Goal: Task Accomplishment & Management: Manage account settings

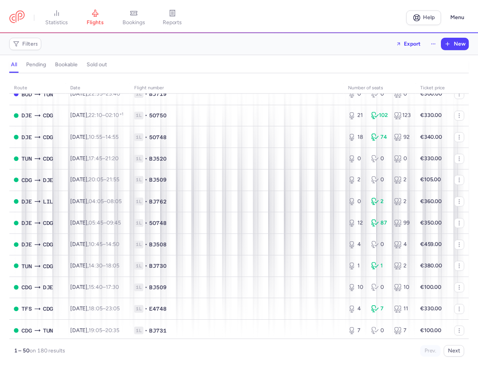
scroll to position [852, 0]
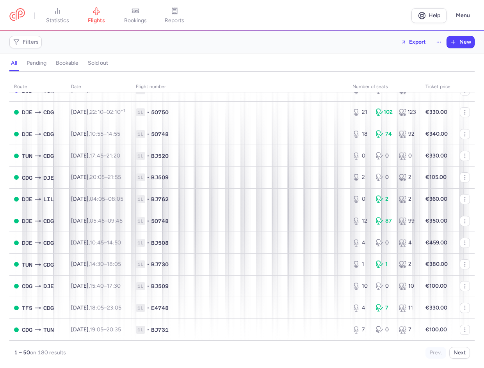
click at [248, 15] on nav "statistics flights bookings reports" at bounding box center [210, 15] width 402 height 17
click at [461, 353] on button "Next" at bounding box center [459, 353] width 21 height 12
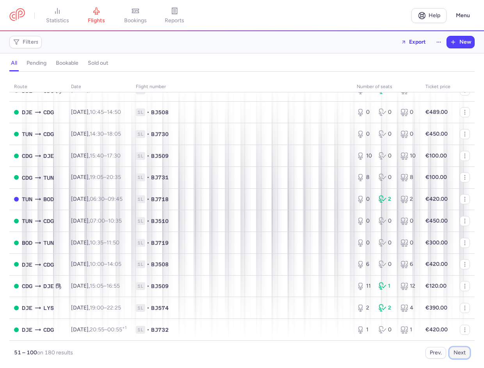
click at [457, 354] on button "Next" at bounding box center [459, 353] width 21 height 12
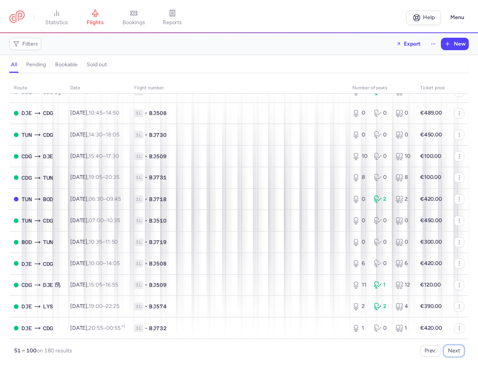
scroll to position [0, 0]
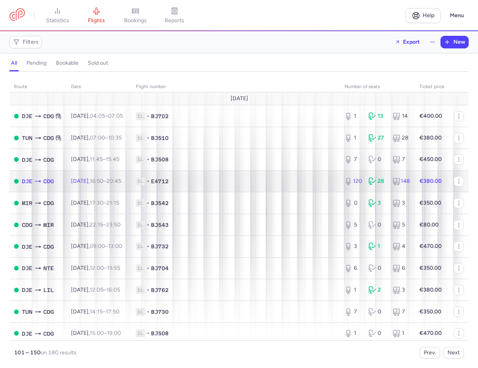
click at [213, 183] on span "1L • E4712" at bounding box center [235, 182] width 199 height 8
select select "hours"
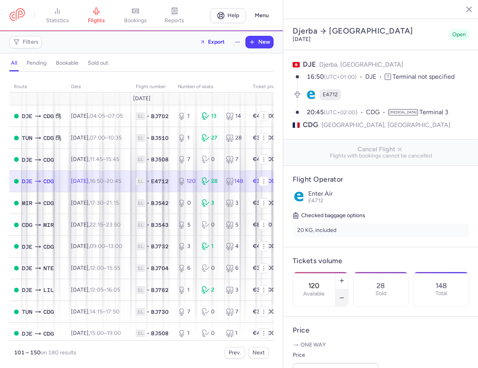
click at [348, 290] on button "button" at bounding box center [342, 298] width 12 height 17
type input "117"
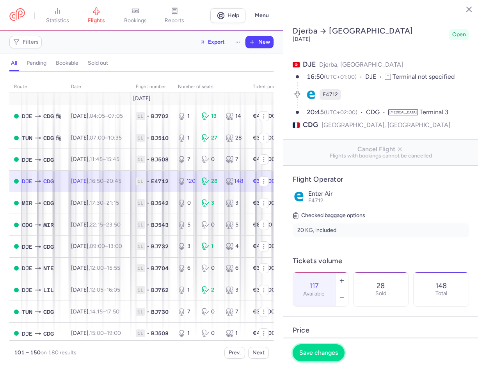
click at [332, 352] on span "Save changes" at bounding box center [318, 353] width 39 height 7
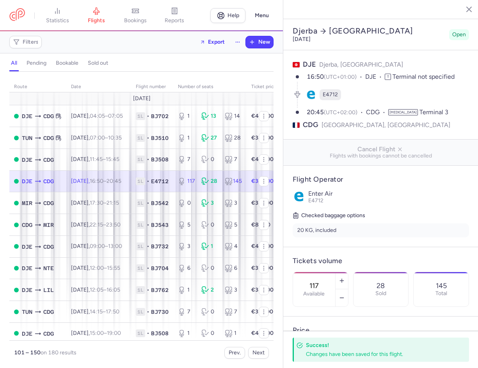
click at [462, 11] on icon "button" at bounding box center [463, 9] width 8 height 8
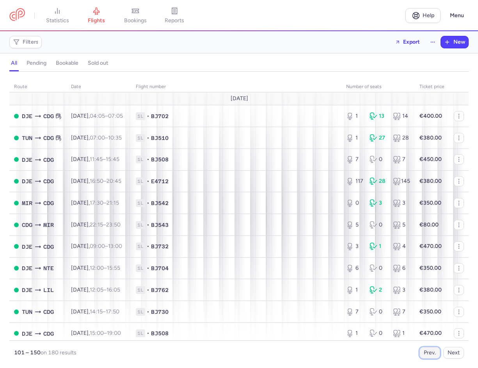
click at [437, 352] on button "Prev." at bounding box center [429, 353] width 21 height 12
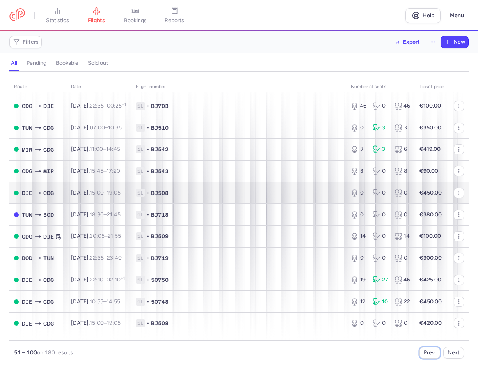
scroll to position [546, 0]
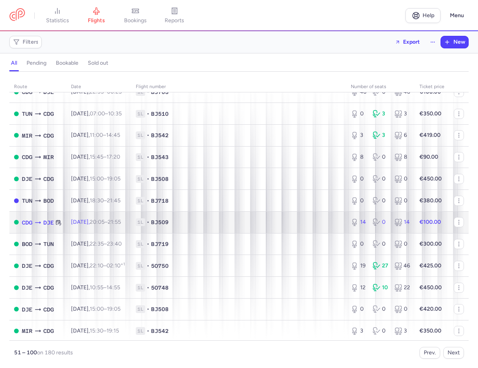
click at [281, 225] on span "1L • BJ509" at bounding box center [239, 223] width 206 height 8
select select "hours"
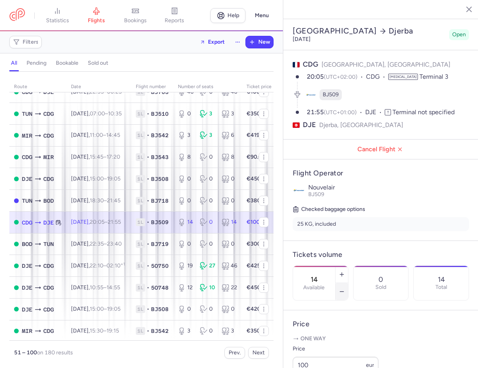
click at [348, 283] on button "button" at bounding box center [342, 291] width 12 height 17
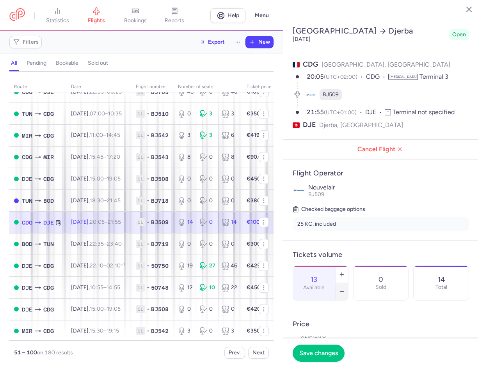
click at [348, 283] on button "button" at bounding box center [342, 291] width 12 height 17
type input "12"
click at [320, 356] on span "Save changes" at bounding box center [318, 353] width 39 height 7
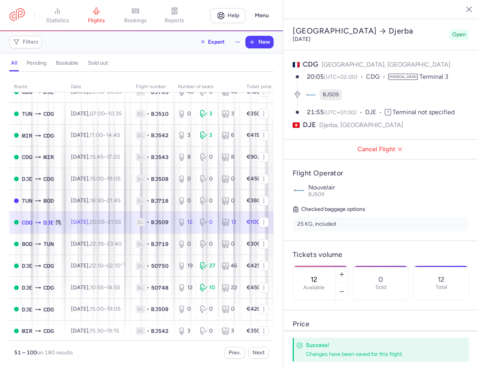
click at [464, 8] on line "button" at bounding box center [463, 9] width 4 height 4
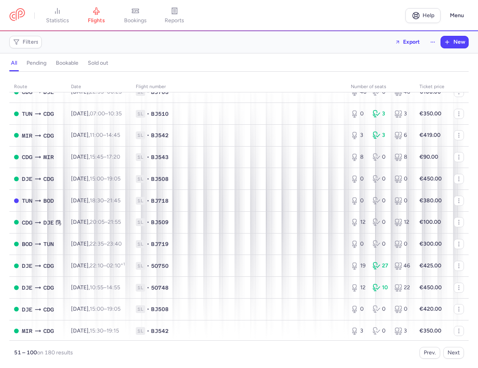
drag, startPoint x: 242, startPoint y: 57, endPoint x: 250, endPoint y: 83, distance: 27.3
click at [242, 57] on div "all pending bookable sold out" at bounding box center [238, 63] width 459 height 17
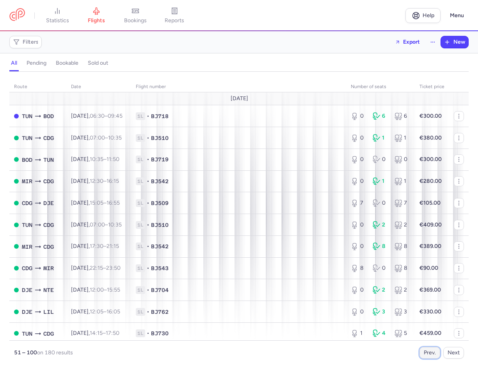
click at [424, 355] on button "Prev." at bounding box center [429, 353] width 21 height 12
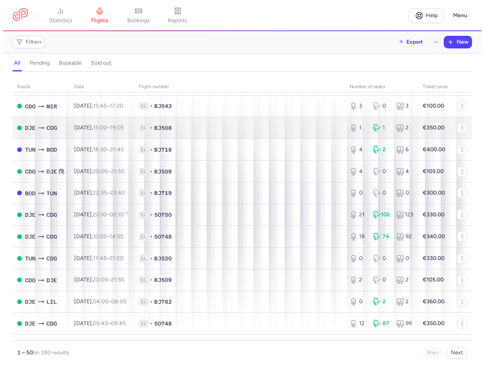
scroll to position [780, 0]
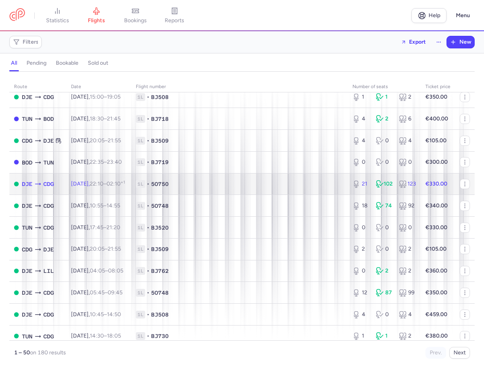
click at [252, 181] on span "1L • 5O750" at bounding box center [239, 184] width 207 height 8
select select "hours"
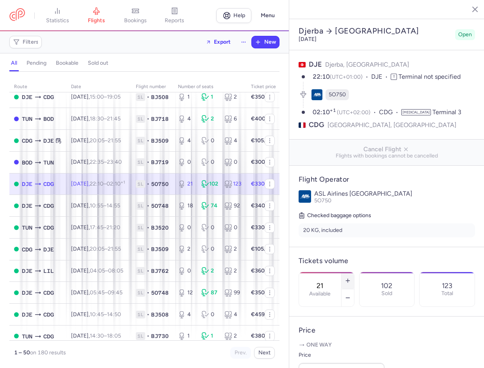
click at [354, 272] on button "button" at bounding box center [347, 280] width 12 height 17
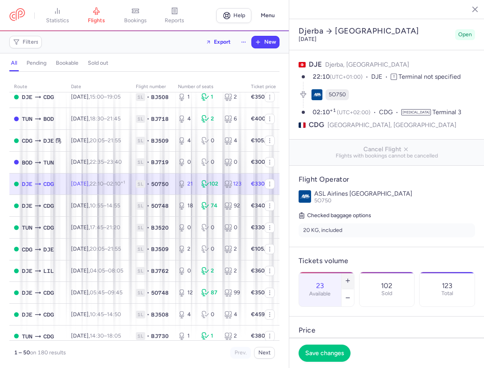
click at [354, 272] on button "button" at bounding box center [347, 280] width 12 height 17
click at [351, 295] on icon "button" at bounding box center [348, 298] width 6 height 6
type input "23"
click at [316, 353] on span "Save changes" at bounding box center [324, 353] width 39 height 7
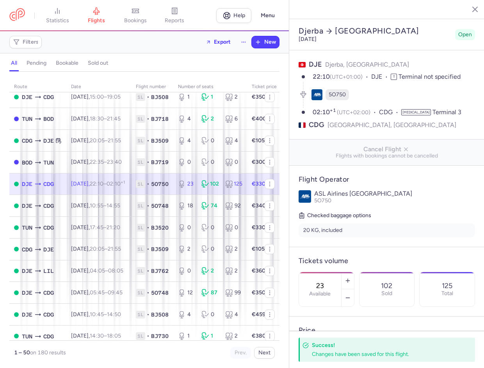
click at [470, 9] on icon "button" at bounding box center [469, 9] width 8 height 8
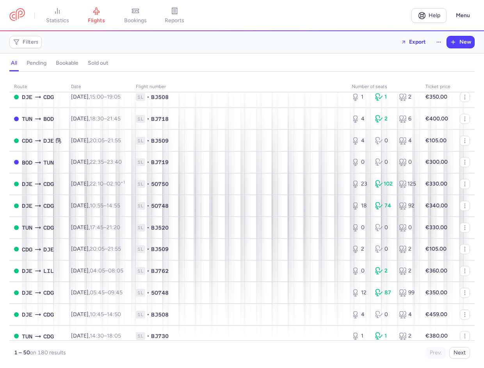
click at [256, 48] on div "Filters Export New" at bounding box center [241, 42] width 471 height 19
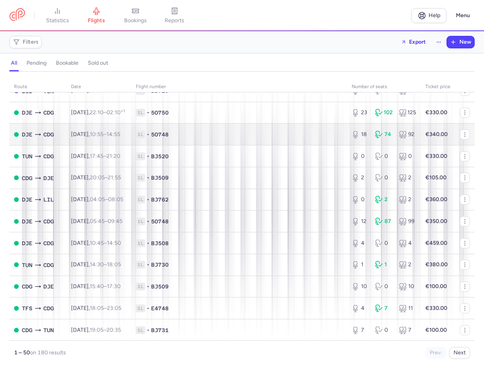
scroll to position [852, 0]
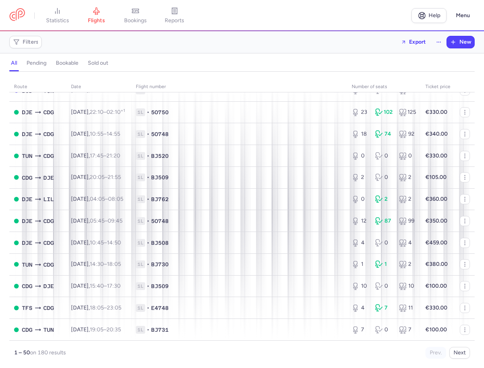
click at [258, 61] on div "all pending bookable sold out" at bounding box center [241, 65] width 465 height 14
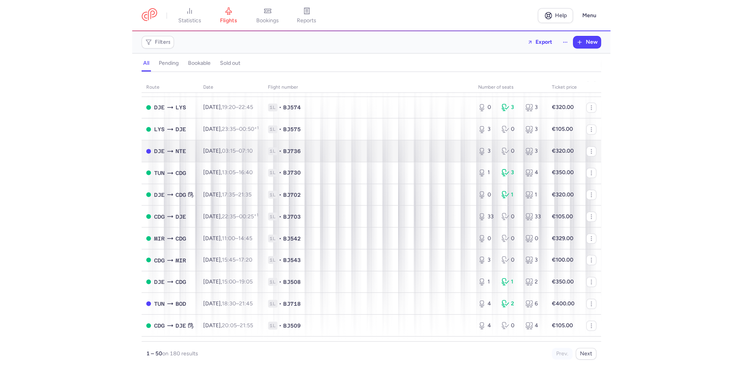
scroll to position [423, 0]
